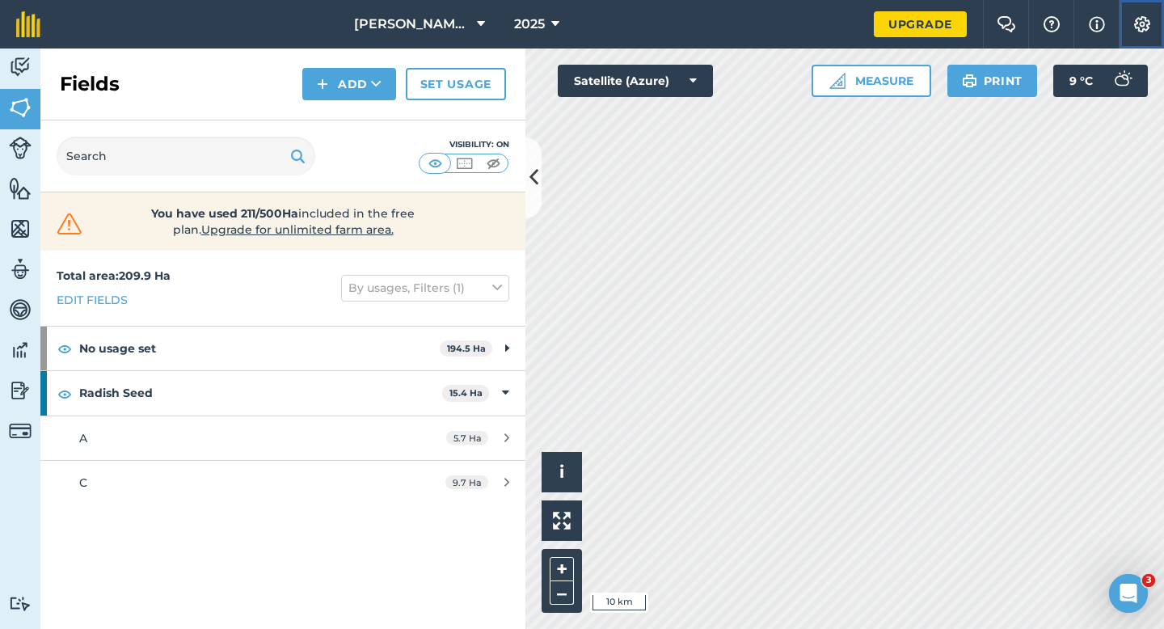
click at [1137, 19] on img at bounding box center [1142, 24] width 19 height 16
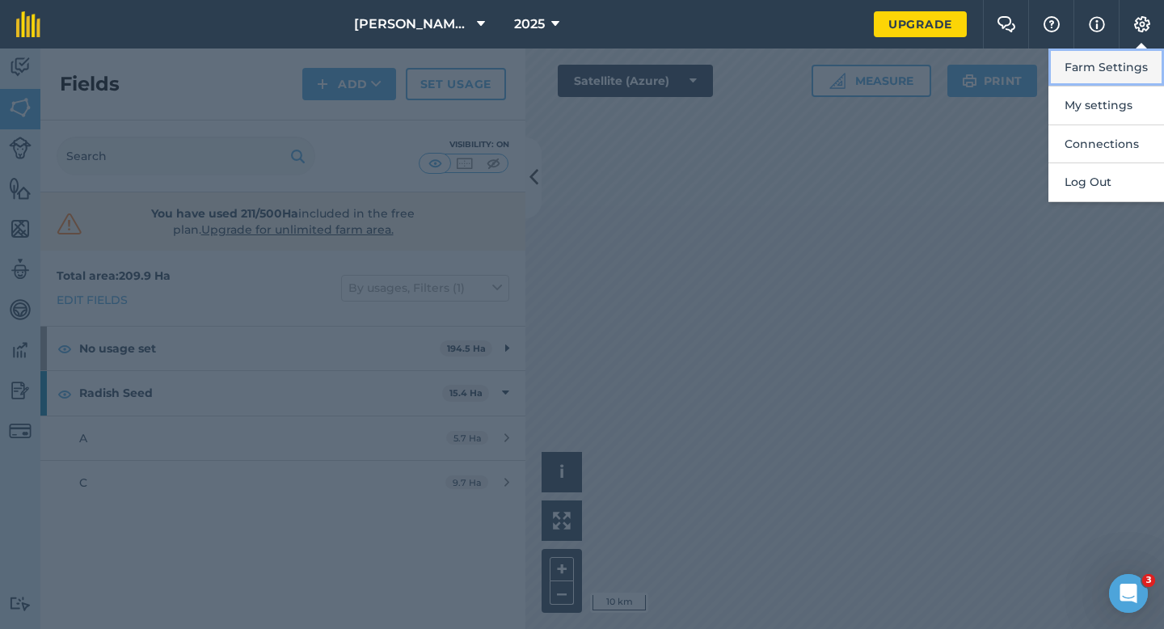
click at [1137, 68] on button "Farm Settings" at bounding box center [1107, 68] width 116 height 38
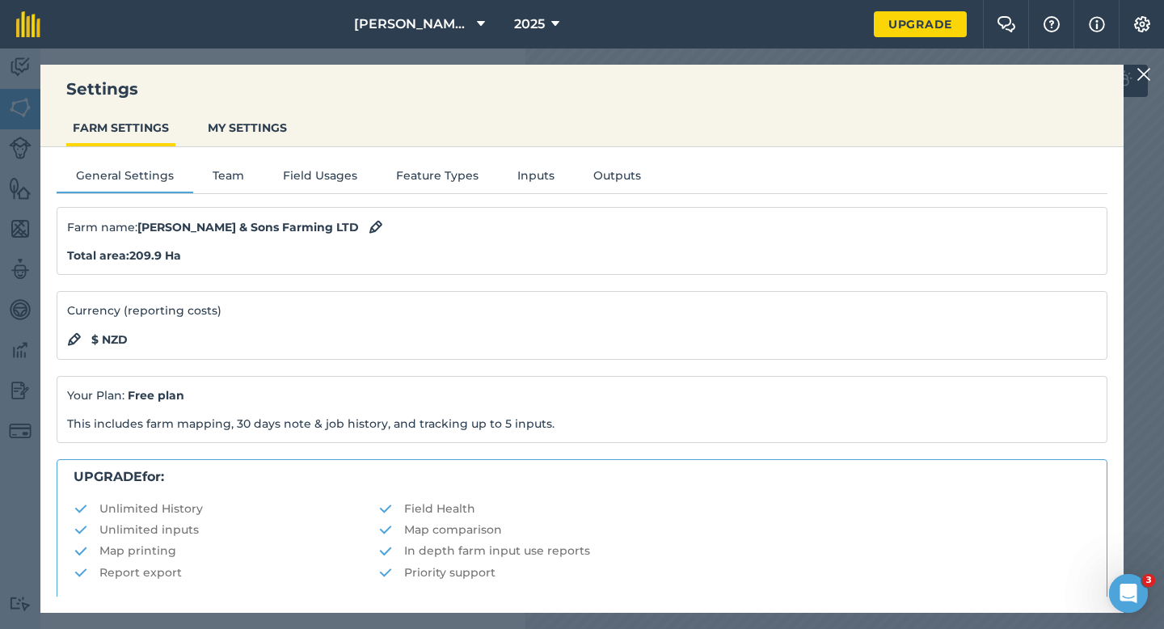
scroll to position [311, 0]
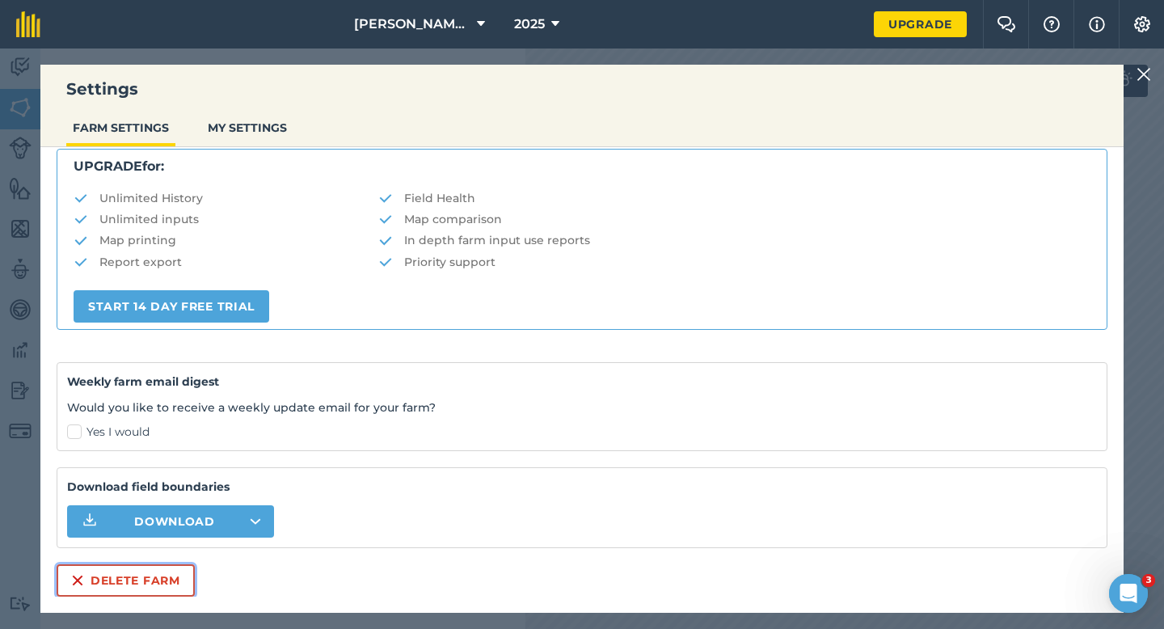
click at [164, 571] on button "Delete farm" at bounding box center [126, 580] width 138 height 32
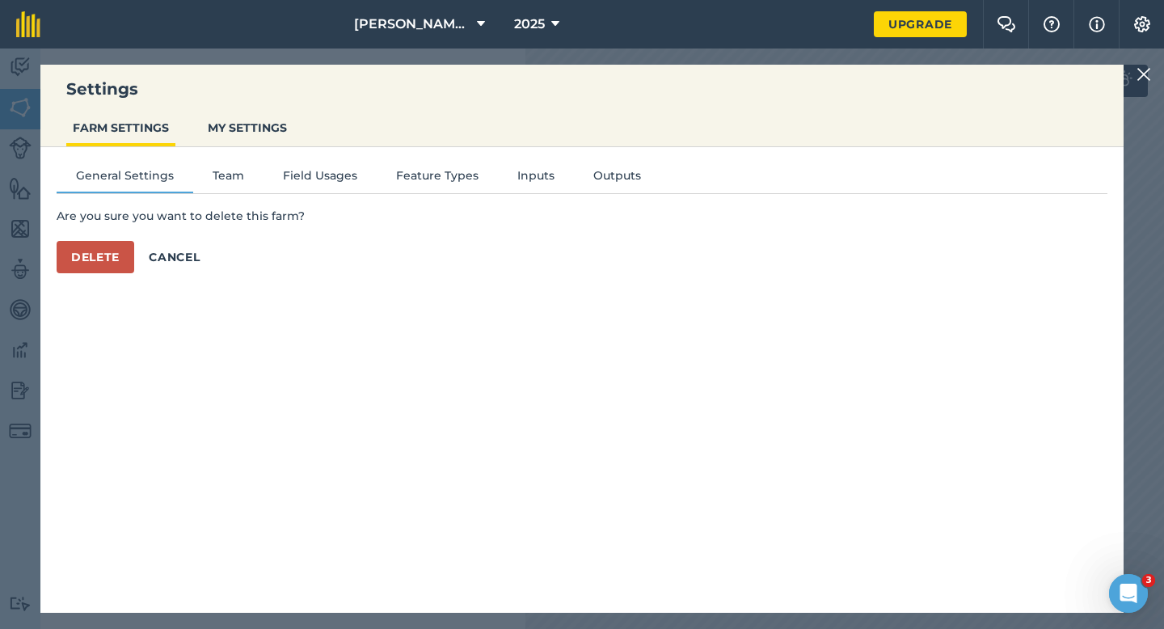
scroll to position [0, 0]
click at [94, 260] on button "Delete" at bounding box center [96, 257] width 78 height 32
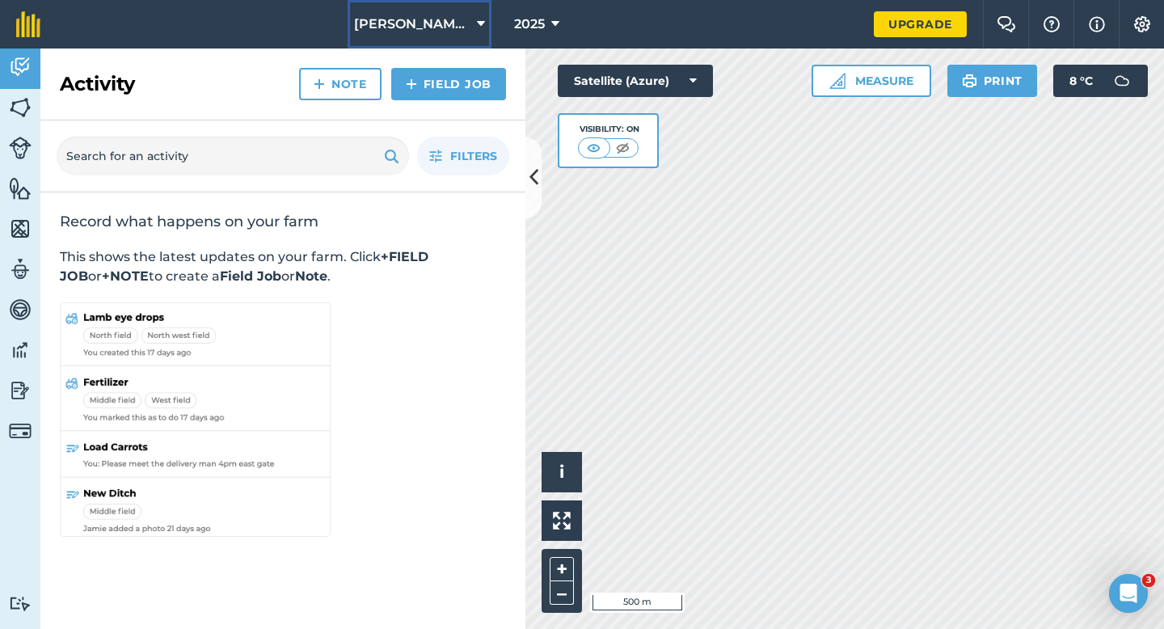
click at [457, 19] on button "[PERSON_NAME] & Sons" at bounding box center [420, 24] width 144 height 49
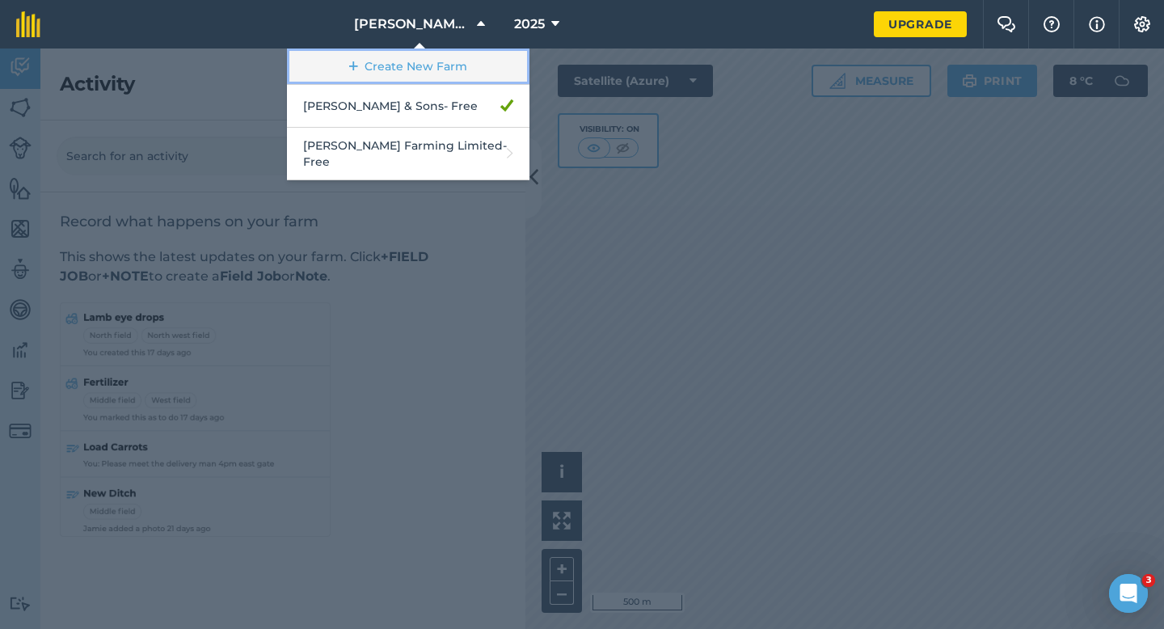
click at [440, 61] on link "Create New Farm" at bounding box center [408, 67] width 243 height 36
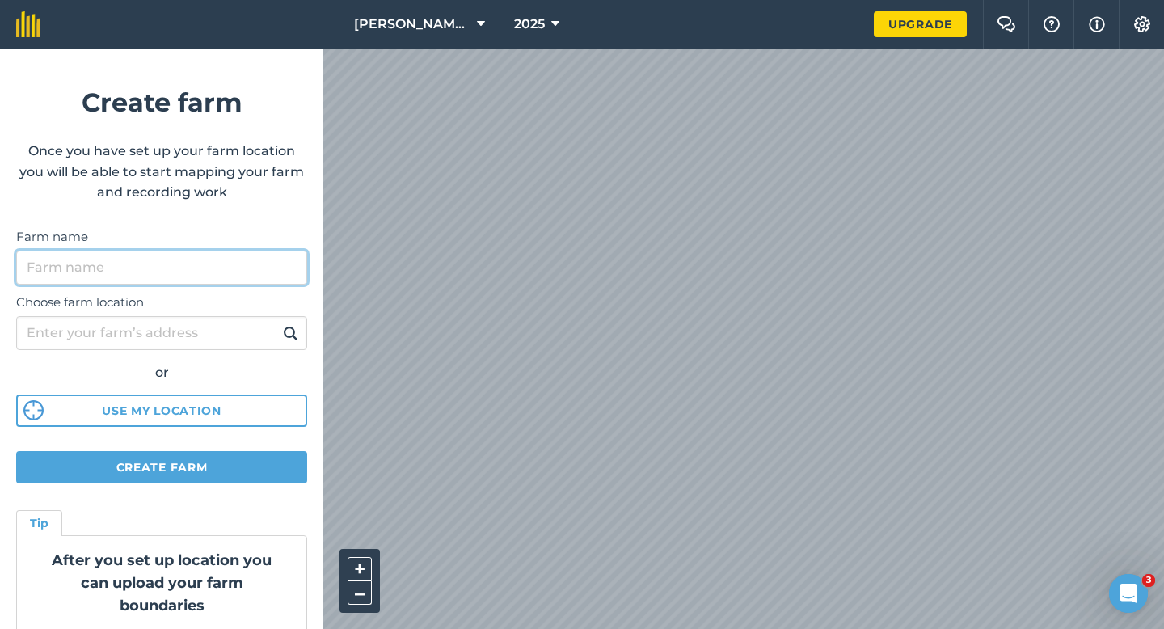
click at [285, 268] on input "Farm name" at bounding box center [161, 268] width 291 height 34
type input "[PERSON_NAME] Farming LTD"
